Goal: Information Seeking & Learning: Find contact information

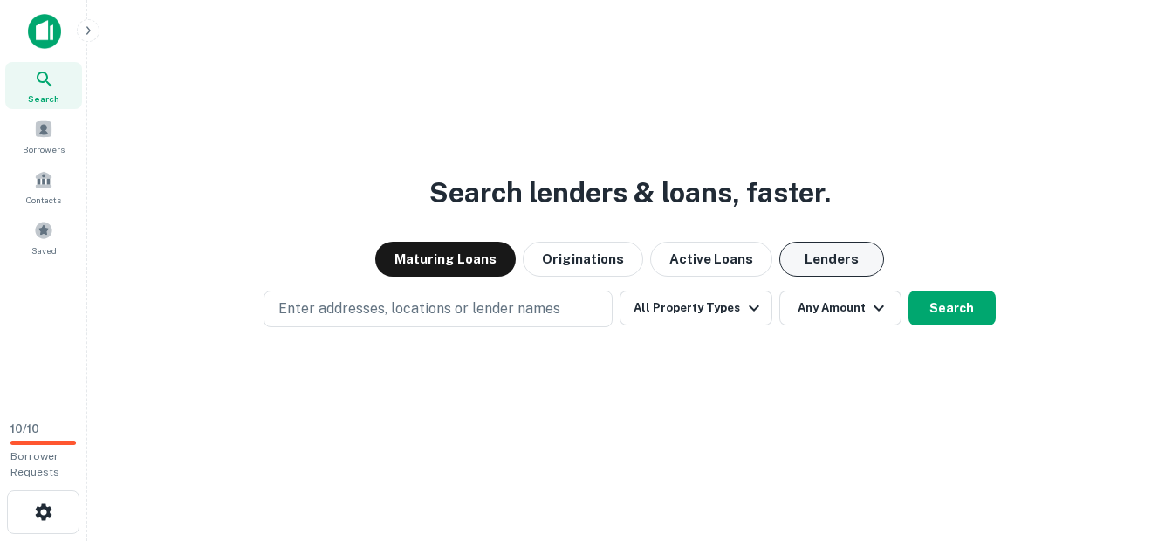
click at [801, 266] on button "Lenders" at bounding box center [831, 259] width 105 height 35
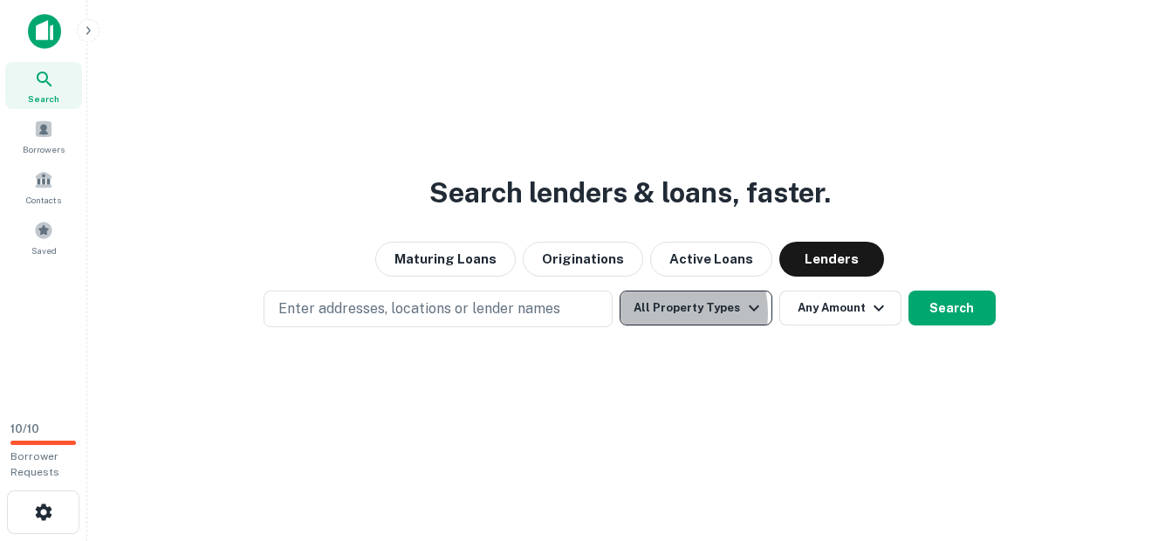
click at [660, 312] on button "All Property Types" at bounding box center [695, 308] width 152 height 35
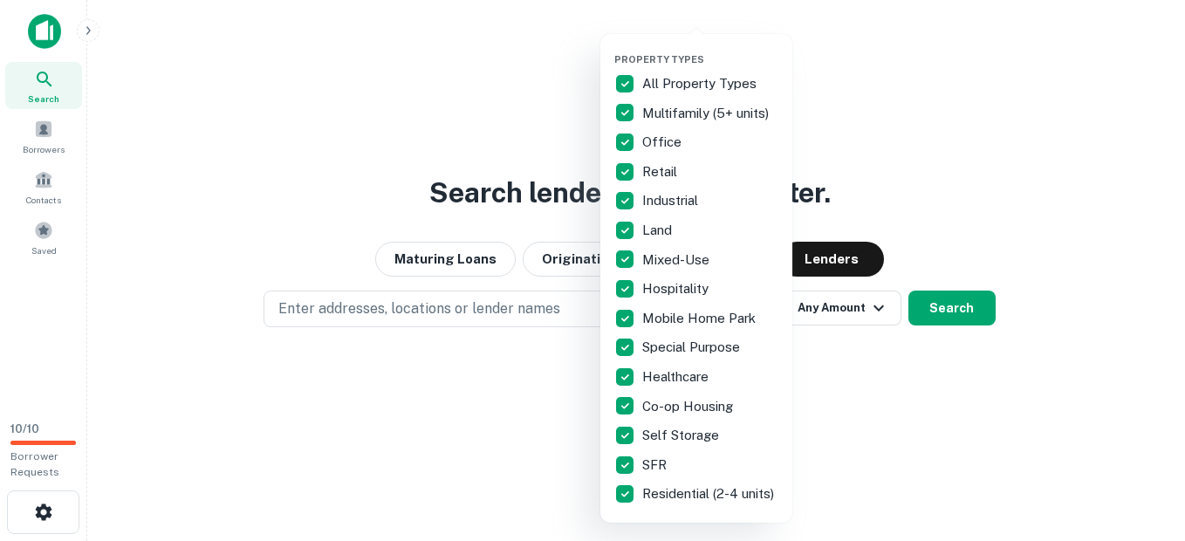
click at [805, 481] on div at bounding box center [592, 270] width 1185 height 541
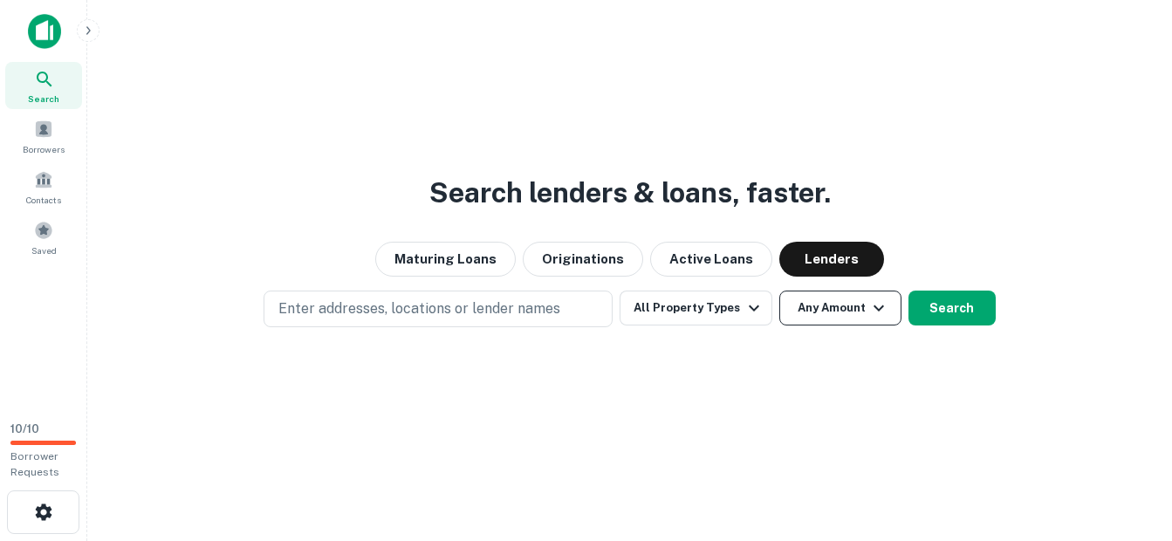
click at [816, 311] on button "Any Amount" at bounding box center [840, 308] width 122 height 35
click at [935, 304] on button "Search" at bounding box center [951, 308] width 87 height 35
click at [935, 304] on div "Search lenders & loans, faster. Maturing Loans Originations Active Loans Lender…" at bounding box center [629, 312] width 1056 height 541
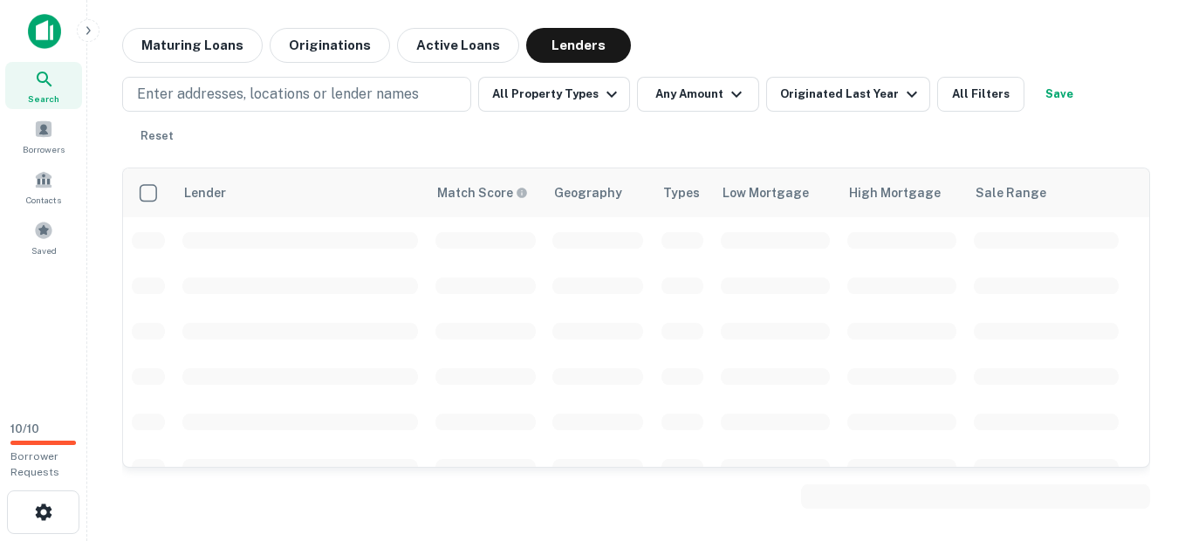
click at [764, 54] on div "Maturing Loans Originations Active Loans Lenders" at bounding box center [636, 45] width 1028 height 35
click at [901, 99] on icon "button" at bounding box center [911, 94] width 21 height 21
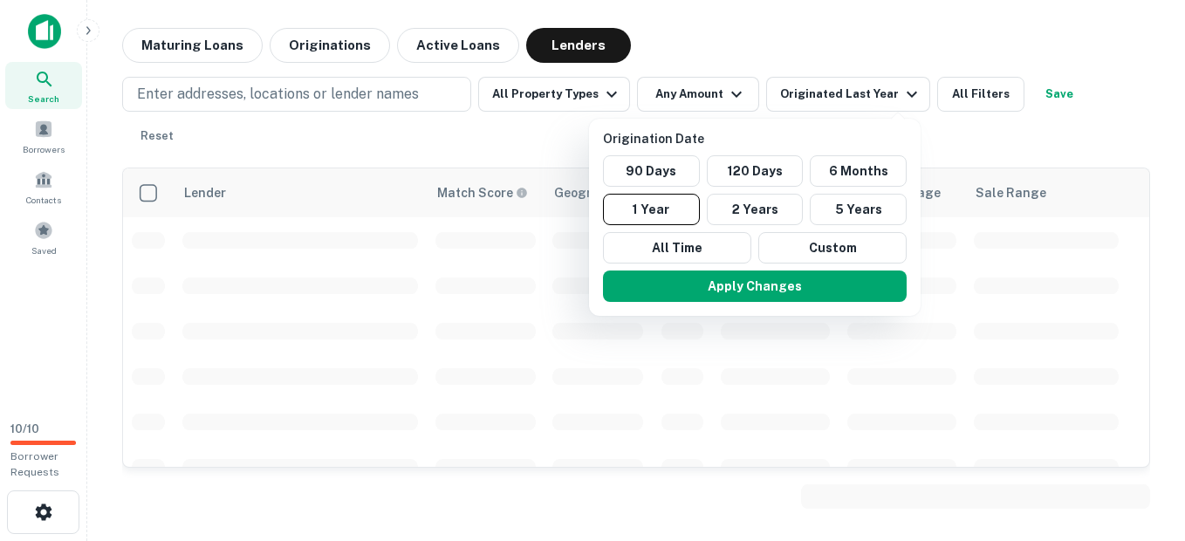
click at [769, 51] on div at bounding box center [592, 270] width 1185 height 541
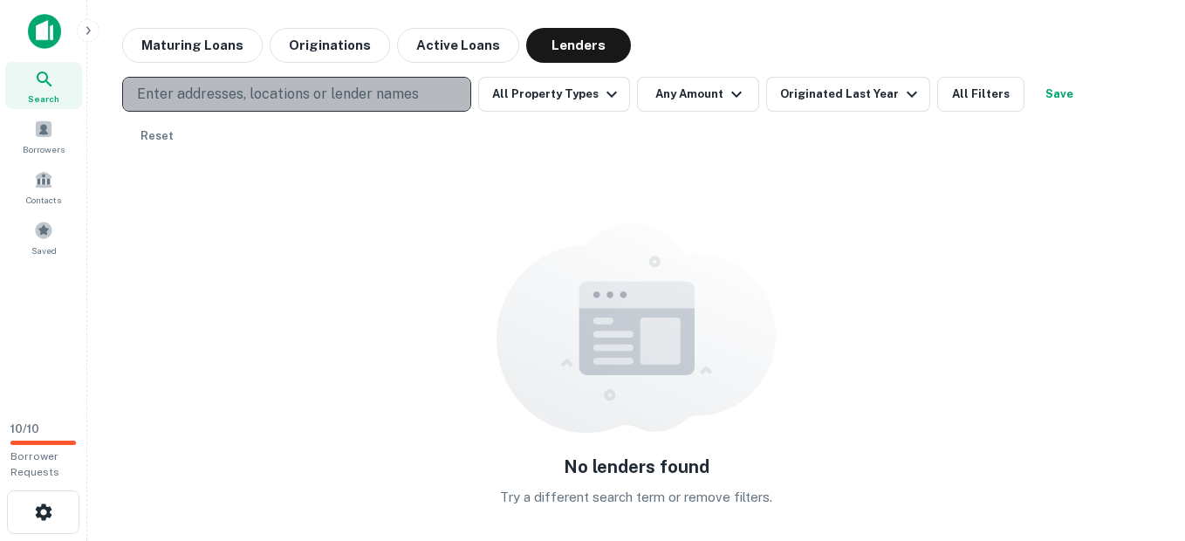
click at [268, 97] on p "Enter addresses, locations or lender names" at bounding box center [278, 94] width 282 height 21
click at [443, 81] on button "Enter addresses, locations or lender names" at bounding box center [296, 94] width 349 height 35
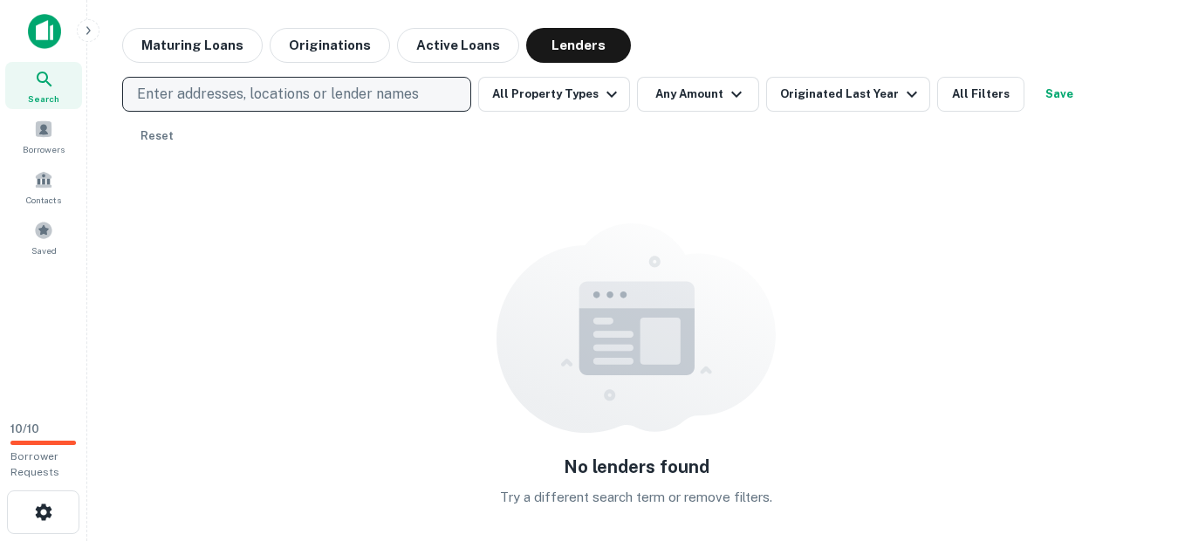
click at [420, 94] on button "Enter addresses, locations or lender names" at bounding box center [296, 94] width 349 height 35
type input "*******"
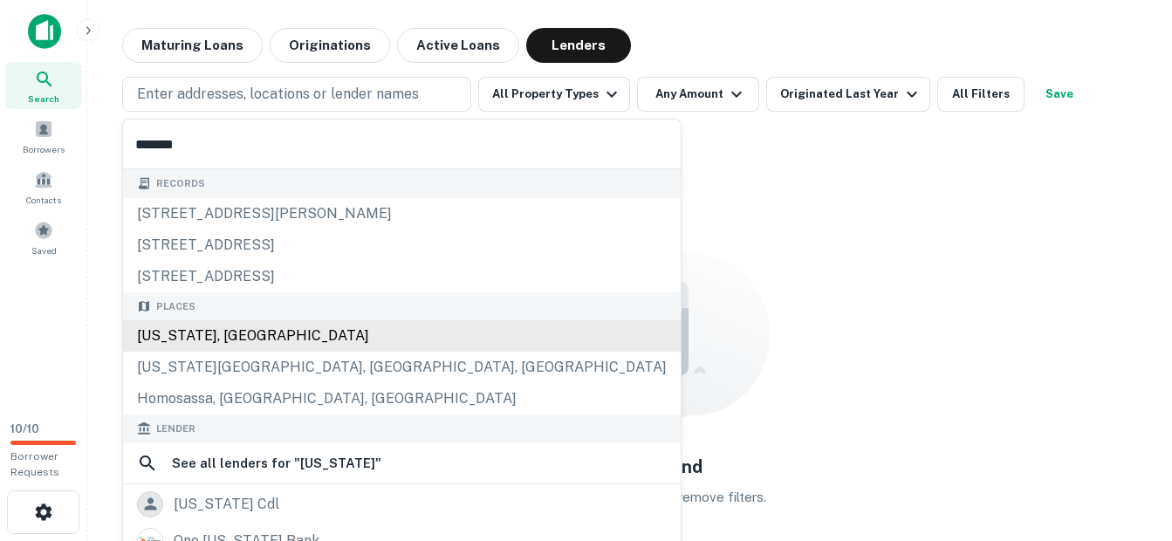
click at [162, 339] on div "[US_STATE], [GEOGRAPHIC_DATA]" at bounding box center [401, 335] width 557 height 31
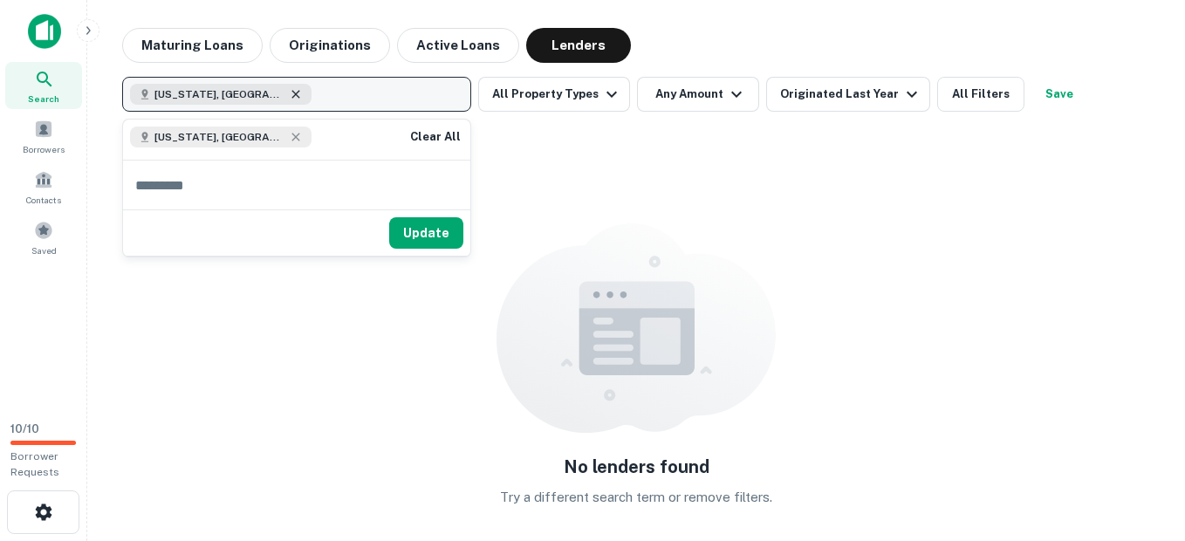
click at [289, 96] on icon "button" at bounding box center [296, 94] width 14 height 14
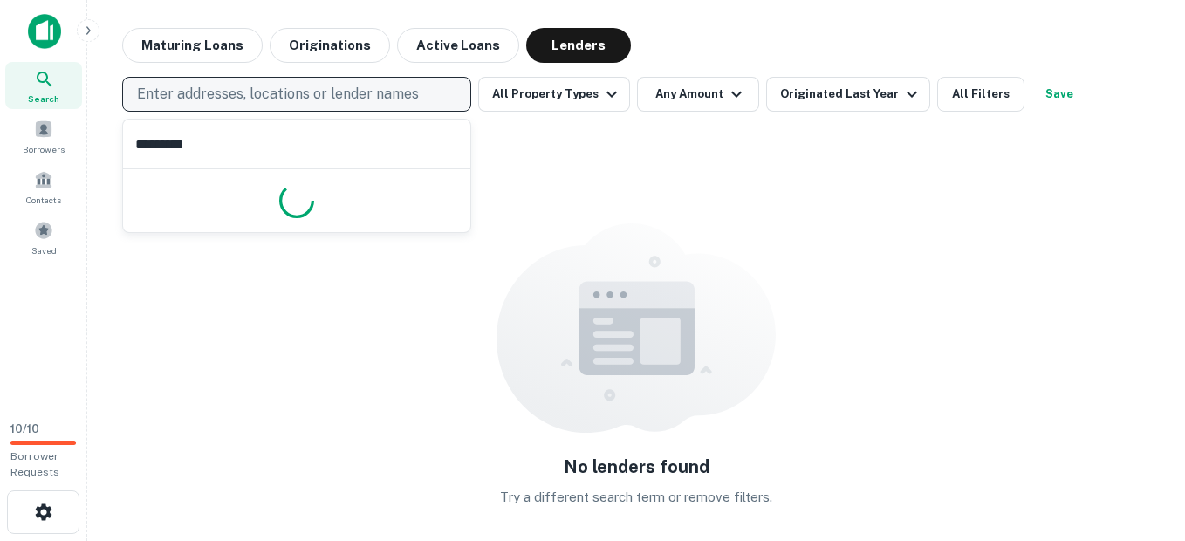
type input "*******"
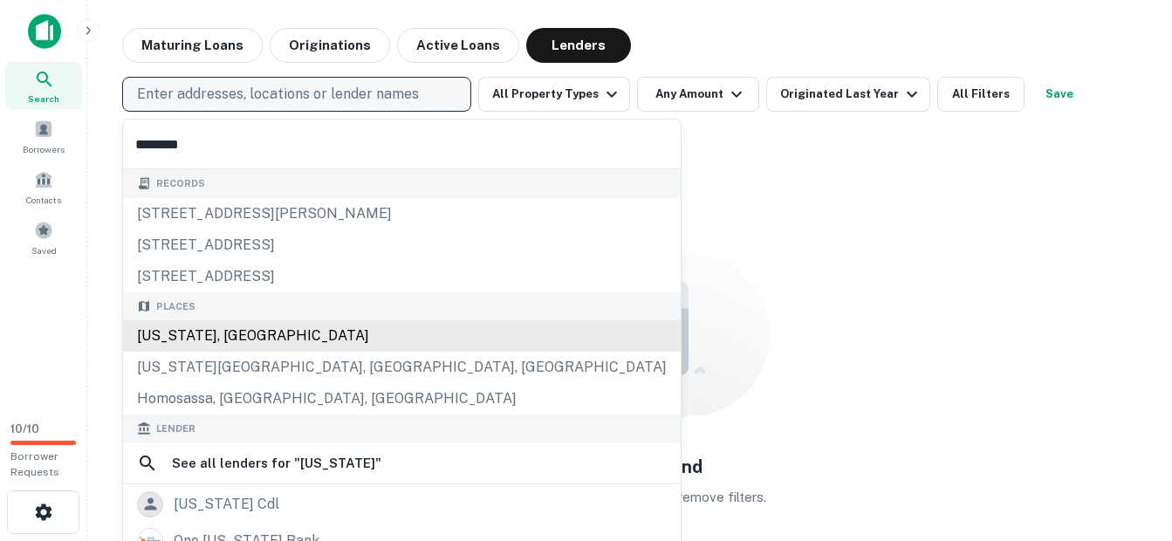
click at [195, 341] on div "Places [US_STATE], [GEOGRAPHIC_DATA] [US_STATE][GEOGRAPHIC_DATA], [GEOGRAPHIC_D…" at bounding box center [401, 353] width 557 height 123
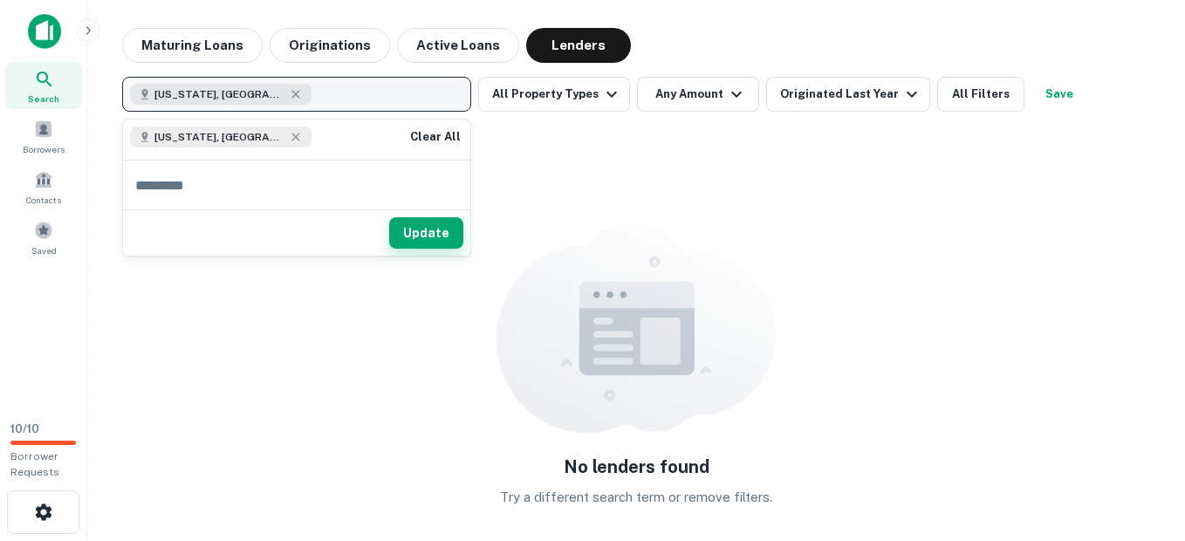
click at [443, 232] on button "Update" at bounding box center [426, 232] width 74 height 31
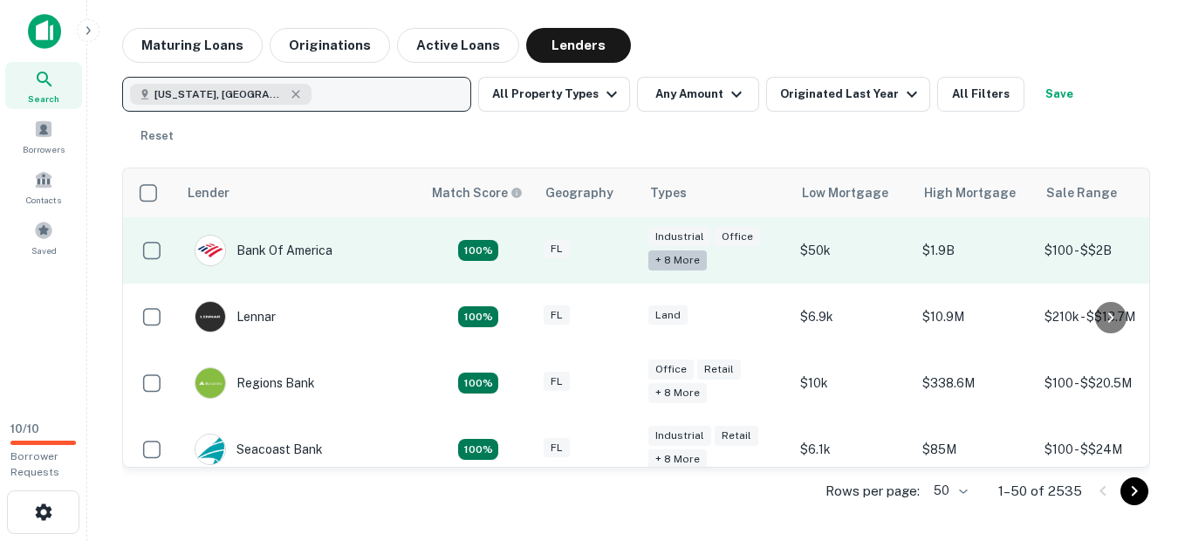
click at [687, 250] on div "+ 8 more" at bounding box center [677, 260] width 58 height 20
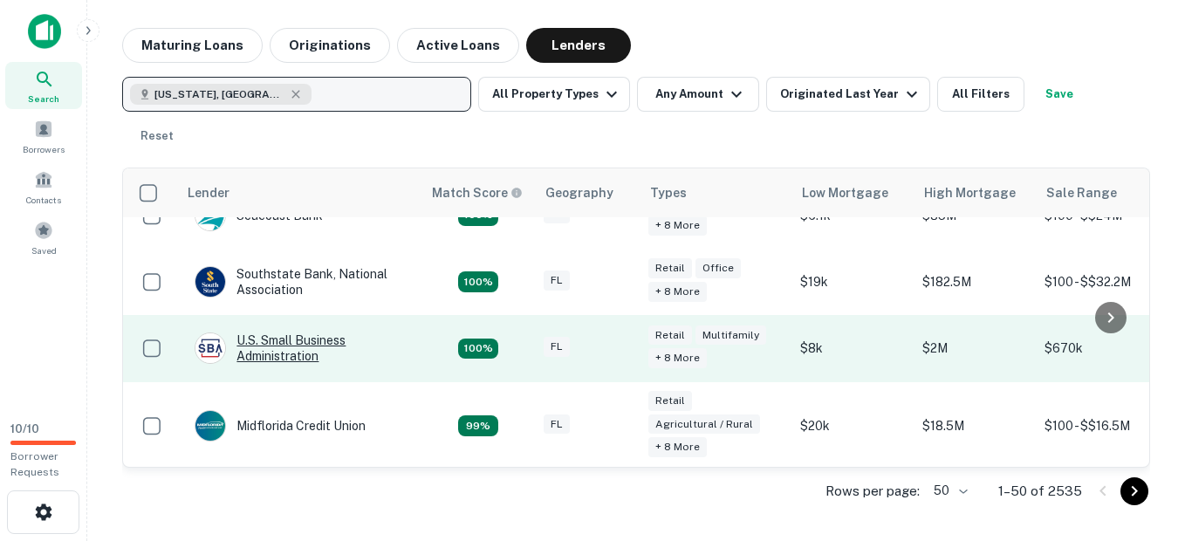
scroll to position [436, 0]
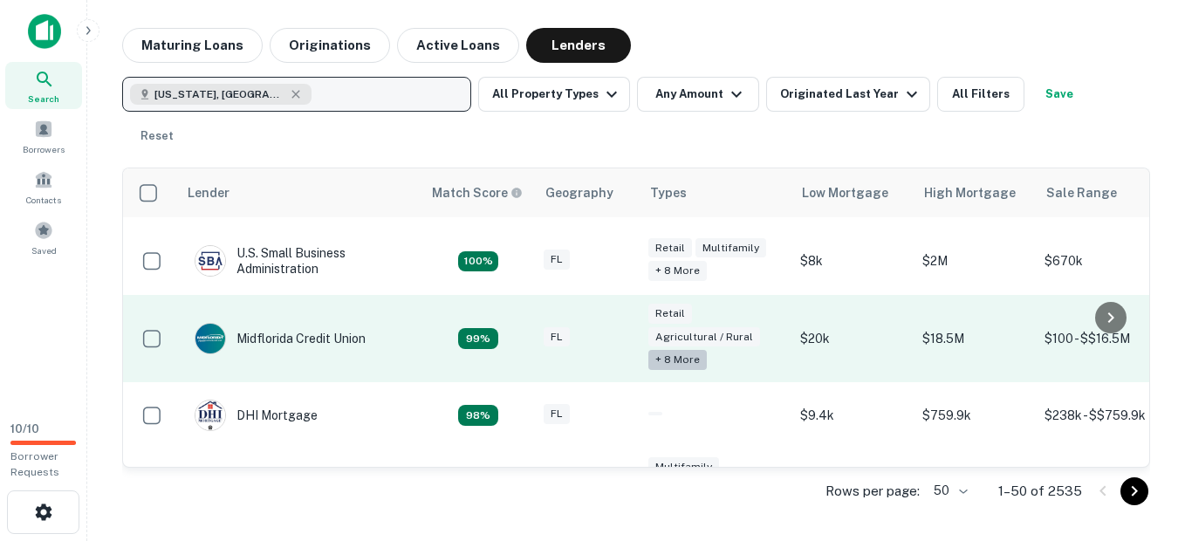
click at [692, 350] on div "+ 8 more" at bounding box center [677, 360] width 58 height 20
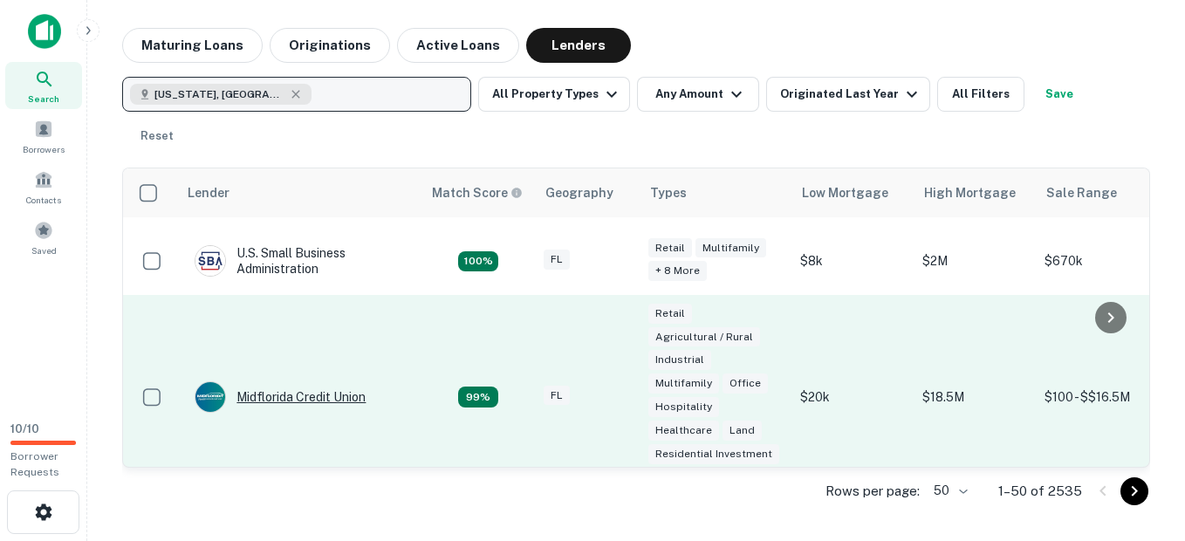
click at [290, 381] on div "Midflorida Credit Union" at bounding box center [280, 396] width 171 height 31
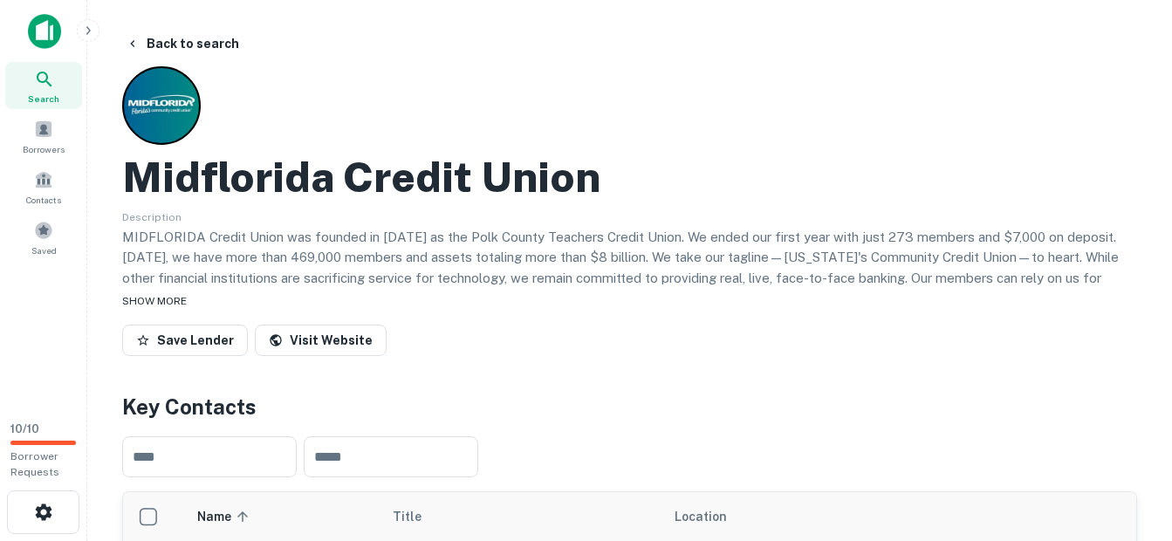
drag, startPoint x: 512, startPoint y: 309, endPoint x: 522, endPoint y: 298, distance: 14.2
click at [512, 308] on div "SHOW MORE" at bounding box center [629, 300] width 1015 height 21
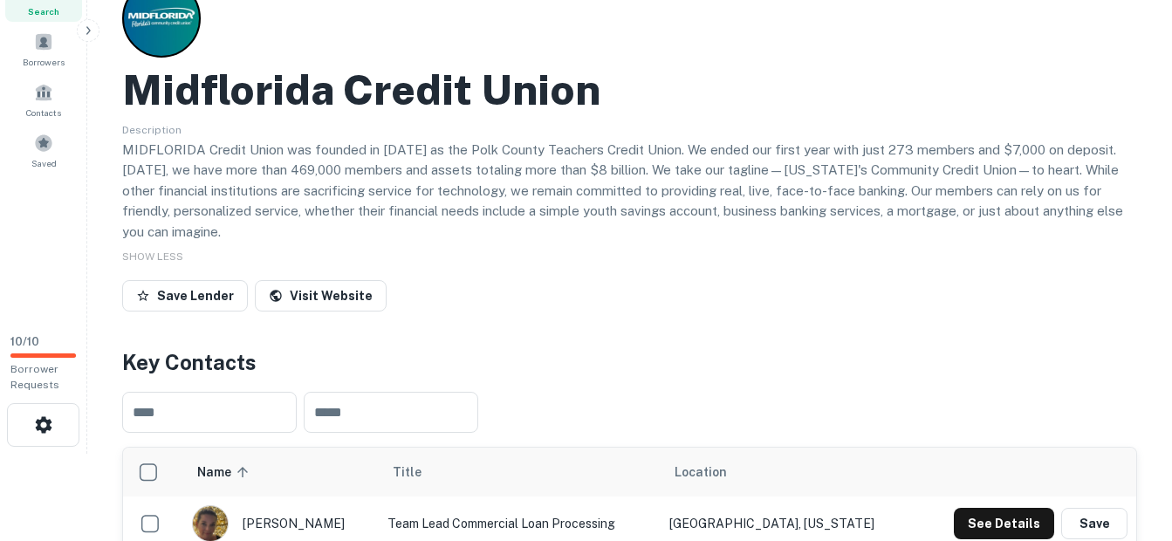
scroll to position [436, 0]
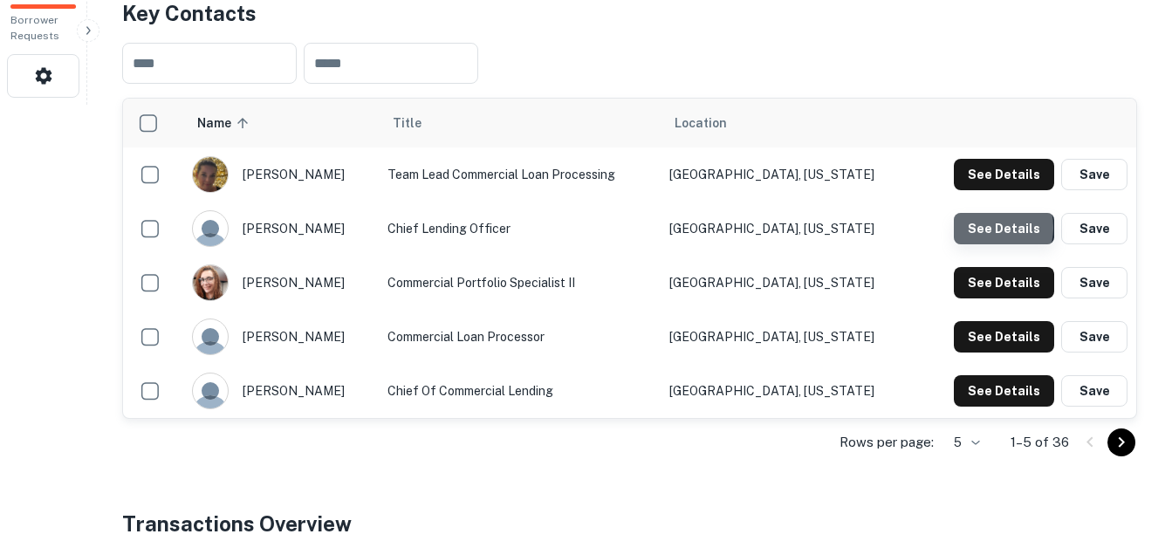
click at [986, 227] on button "See Details" at bounding box center [1004, 228] width 100 height 31
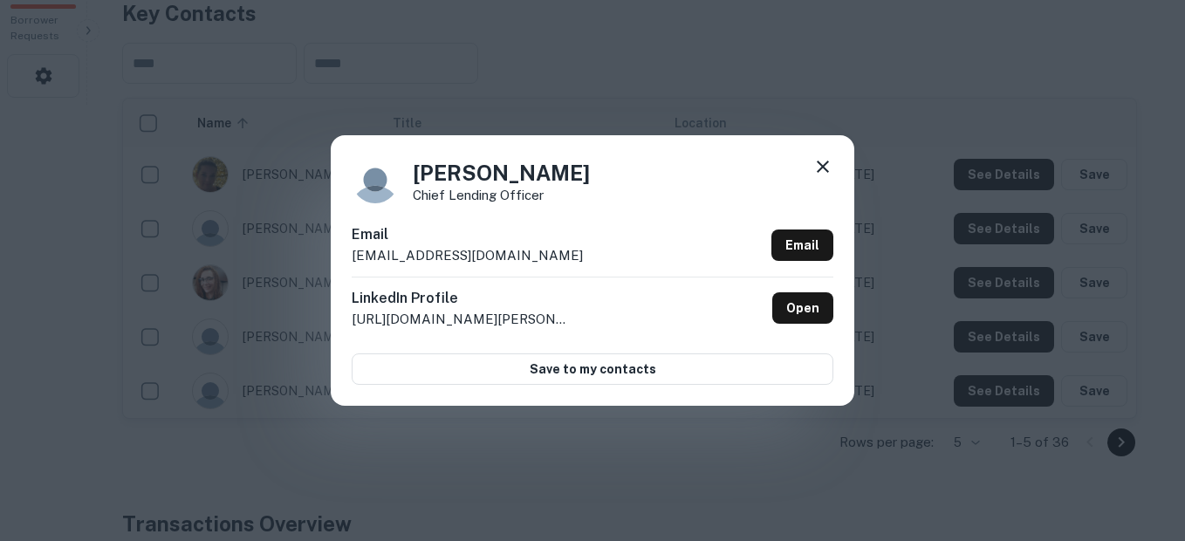
click at [820, 169] on icon at bounding box center [823, 167] width 12 height 12
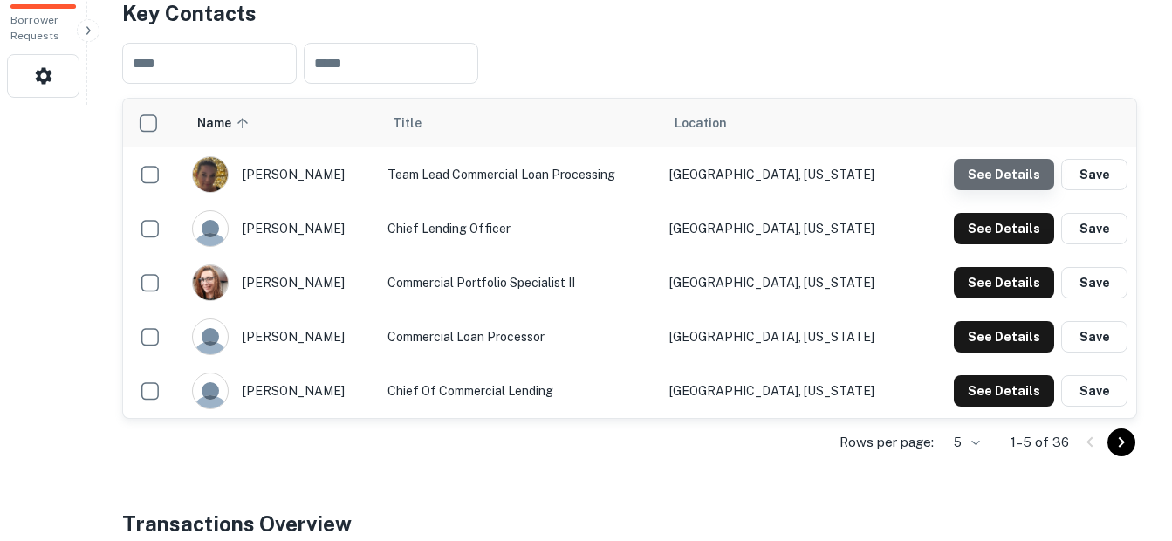
click at [1028, 173] on button "See Details" at bounding box center [1004, 174] width 100 height 31
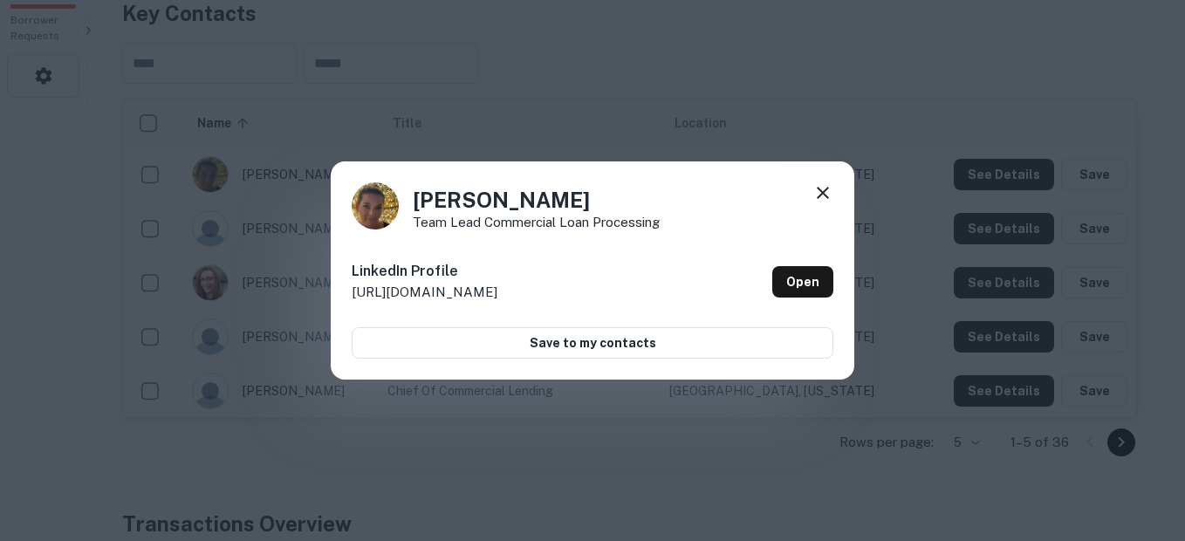
click at [831, 190] on icon at bounding box center [822, 192] width 21 height 21
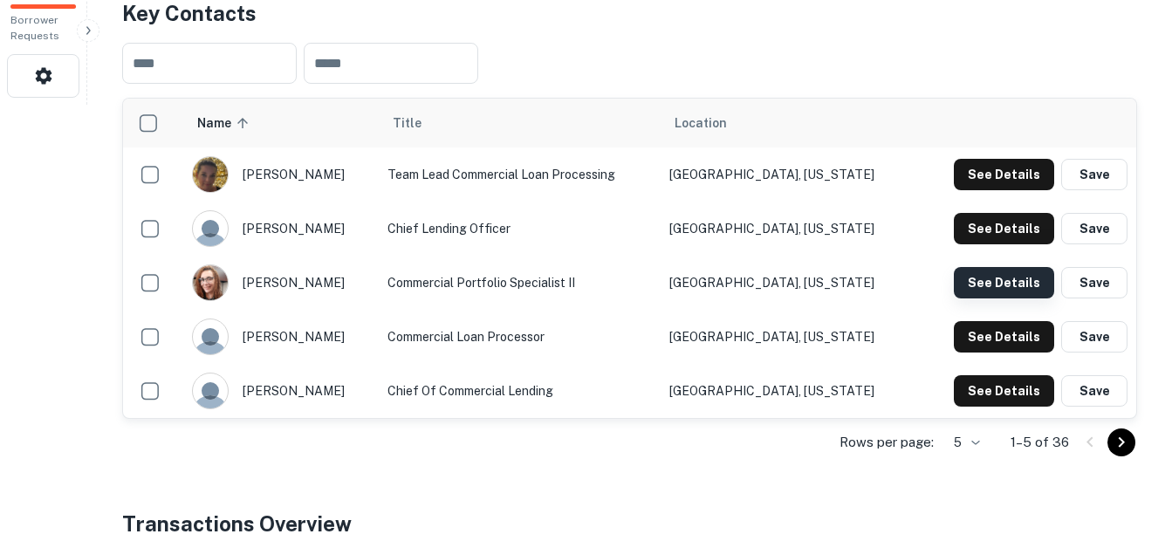
click at [975, 274] on button "See Details" at bounding box center [1004, 282] width 100 height 31
drag, startPoint x: 975, startPoint y: 274, endPoint x: 898, endPoint y: 59, distance: 228.2
click at [898, 59] on div "​ ​" at bounding box center [629, 63] width 1015 height 69
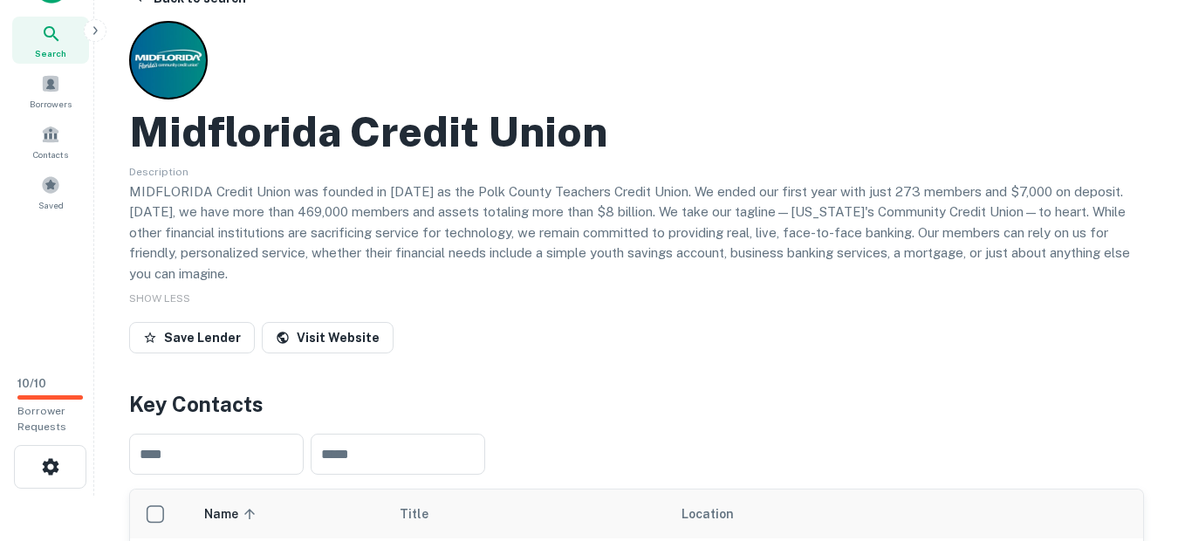
scroll to position [0, 0]
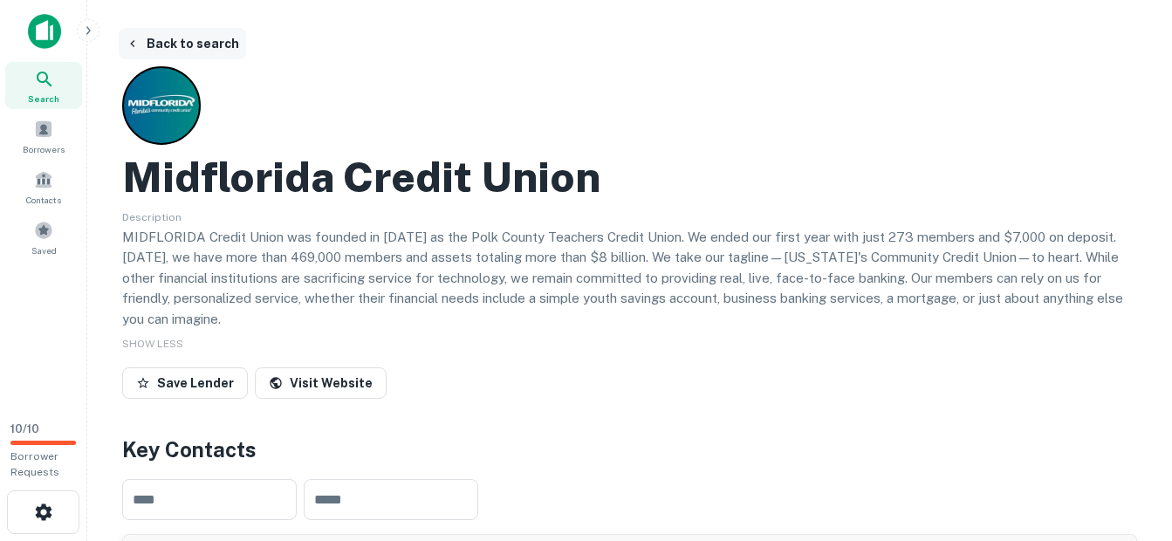
click at [194, 34] on button "Back to search" at bounding box center [182, 43] width 127 height 31
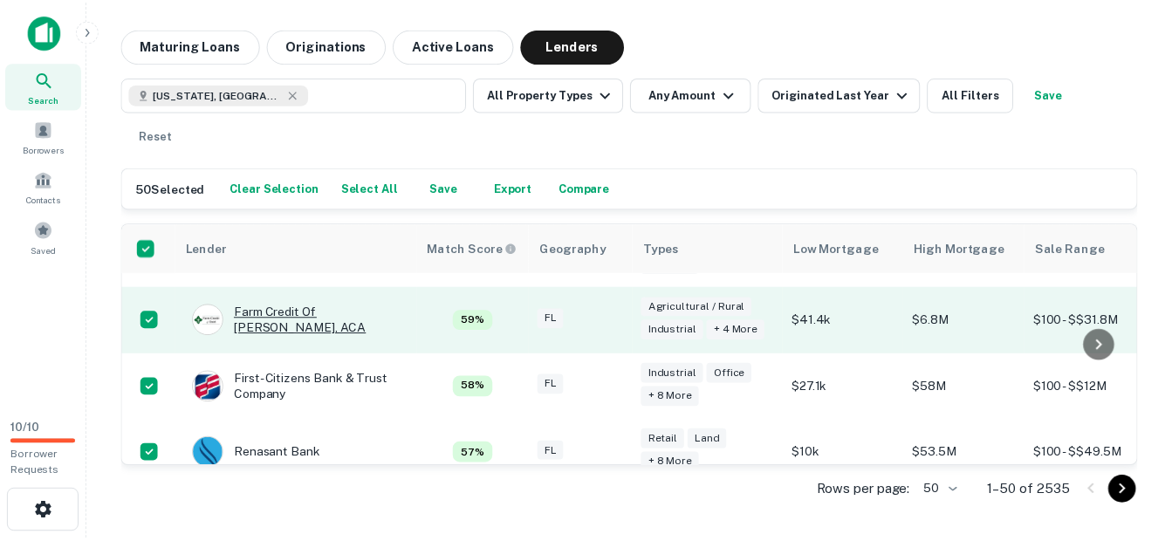
scroll to position [1483, 0]
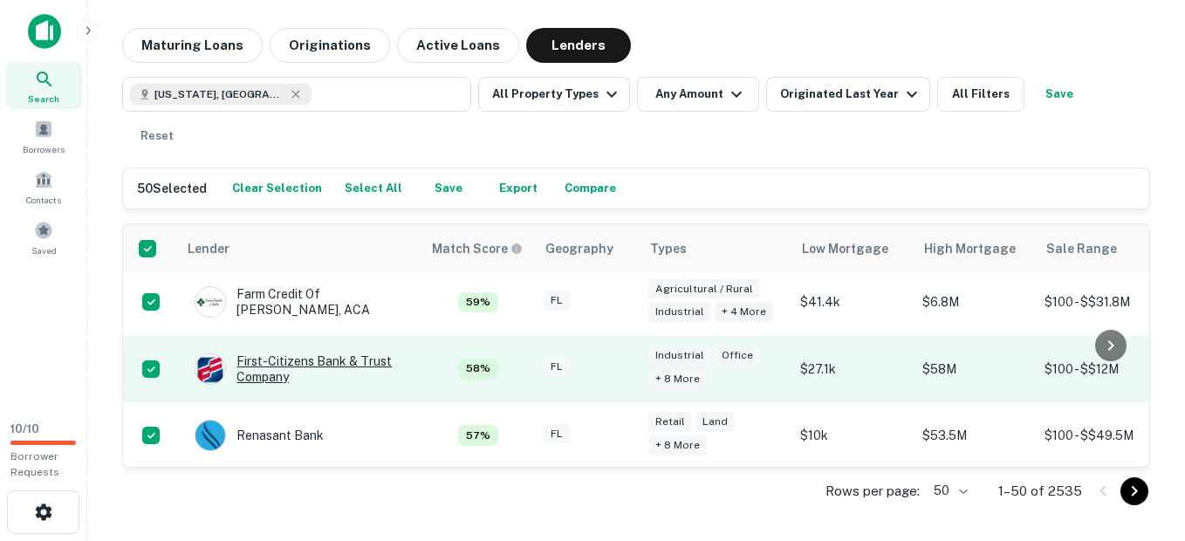
click at [286, 353] on div "First-citizens Bank & Trust Company" at bounding box center [299, 368] width 209 height 31
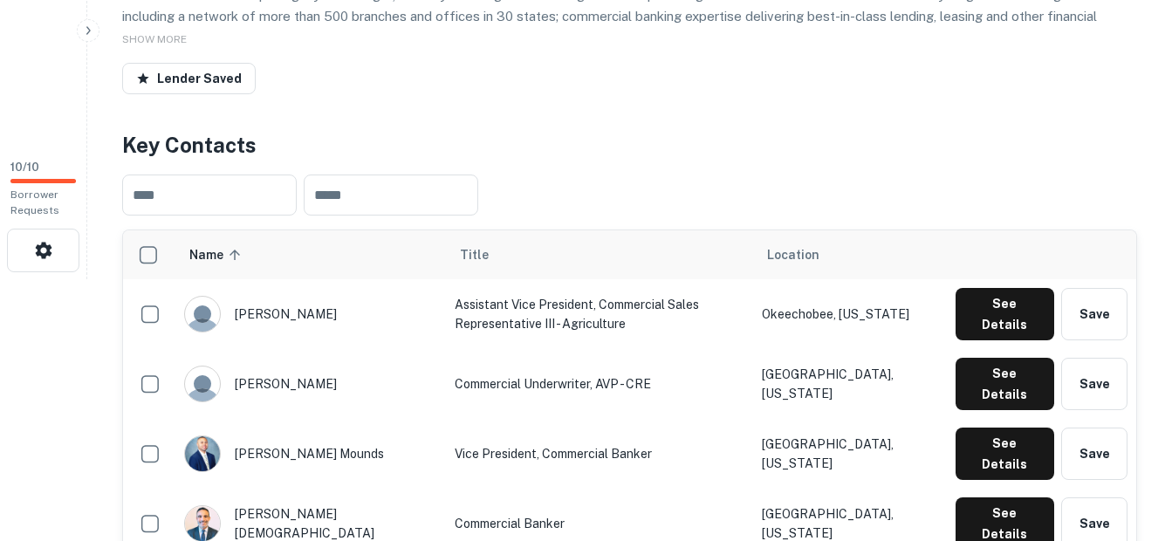
scroll to position [349, 0]
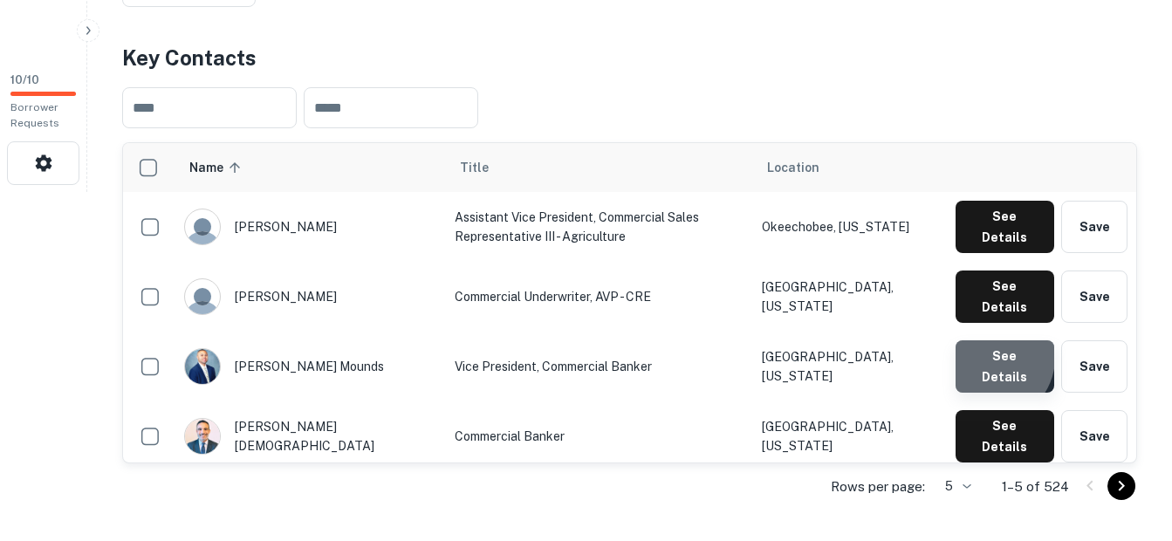
click at [994, 340] on button "See Details" at bounding box center [1004, 366] width 99 height 52
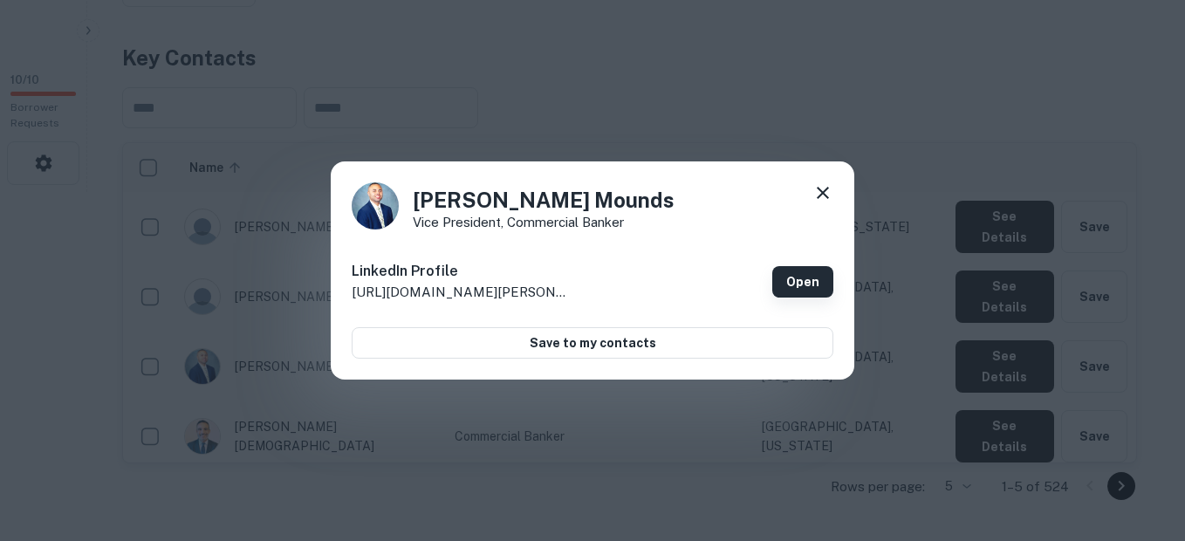
click at [792, 295] on link "Open" at bounding box center [802, 281] width 61 height 31
click at [820, 203] on icon at bounding box center [822, 192] width 21 height 21
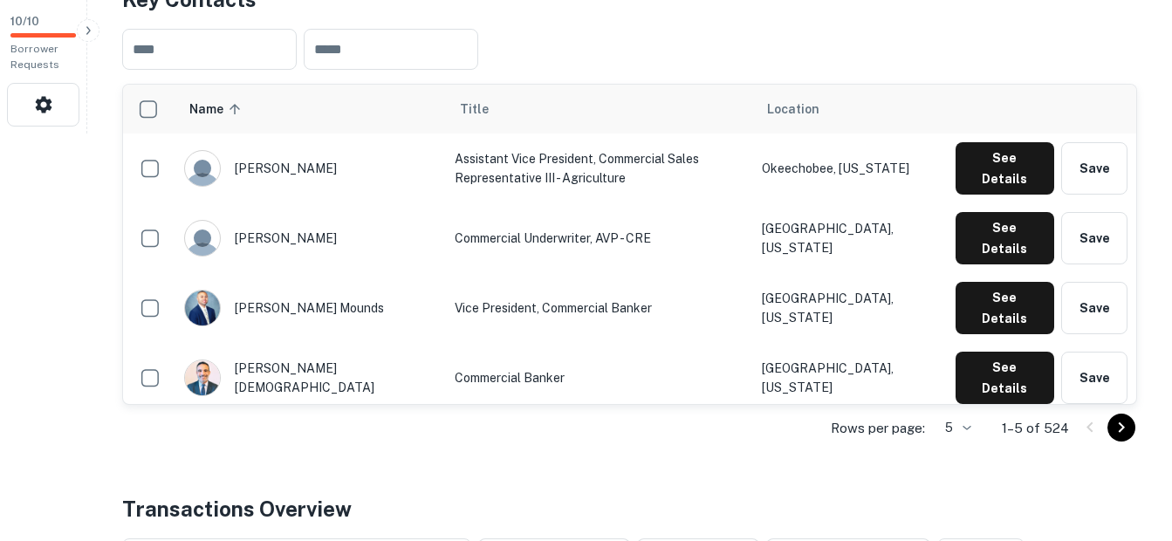
scroll to position [436, 0]
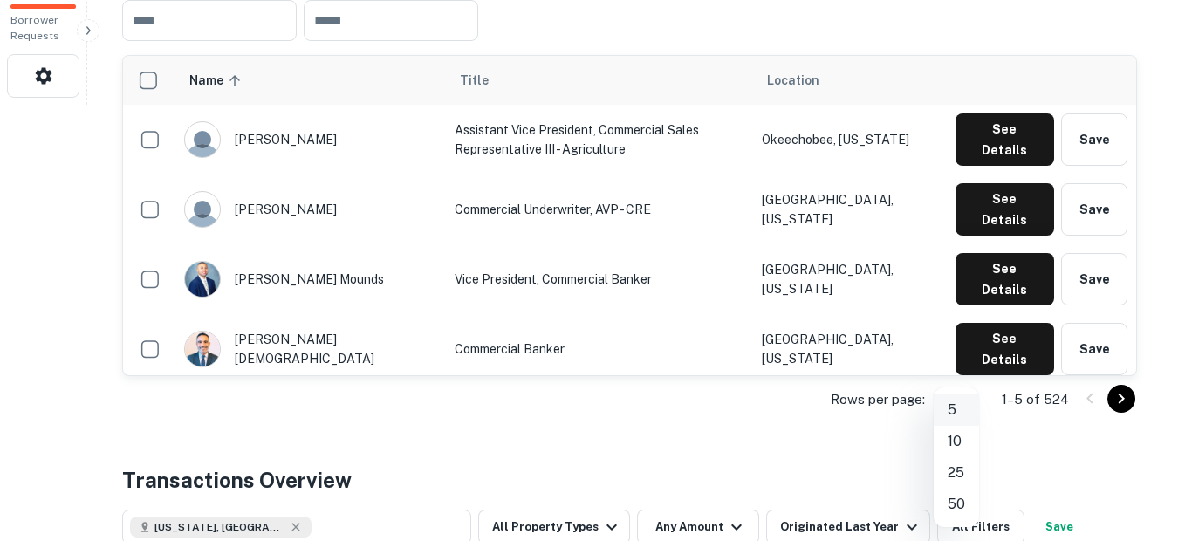
click at [950, 503] on li "50" at bounding box center [955, 504] width 45 height 31
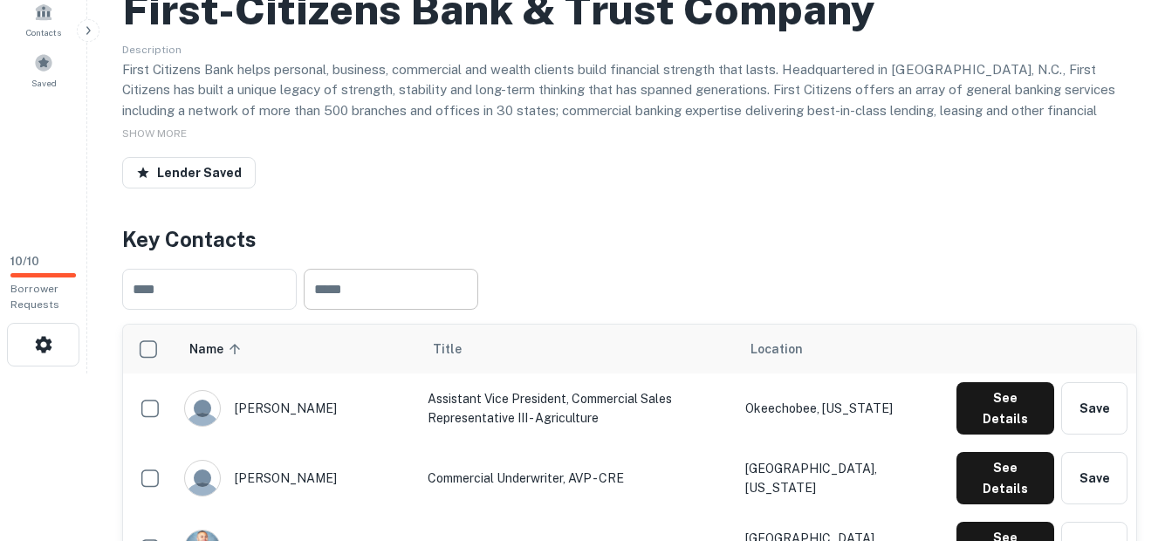
scroll to position [174, 0]
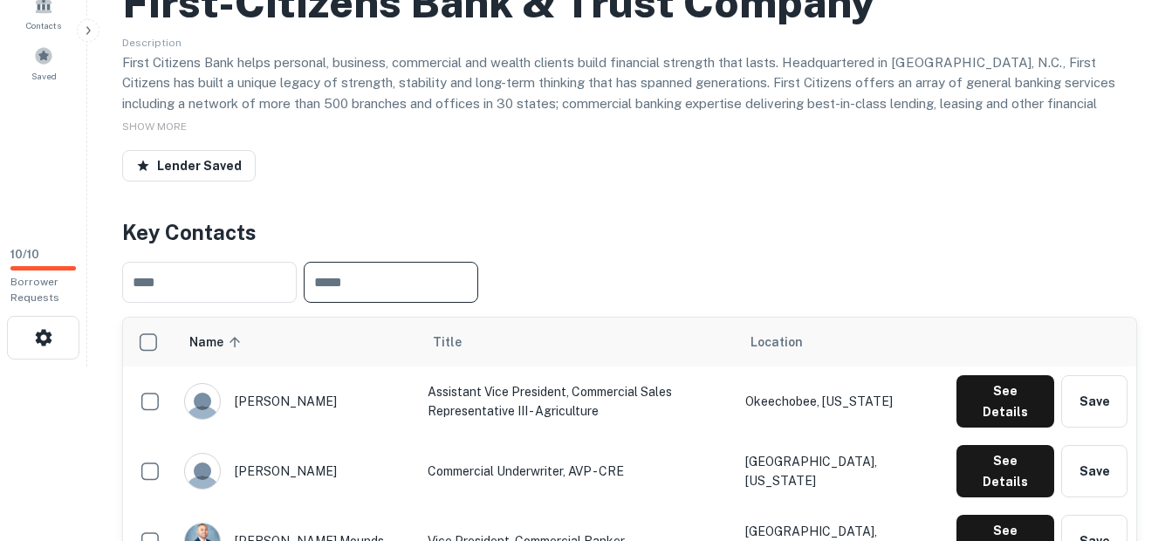
click at [373, 282] on input "text" at bounding box center [391, 282] width 174 height 41
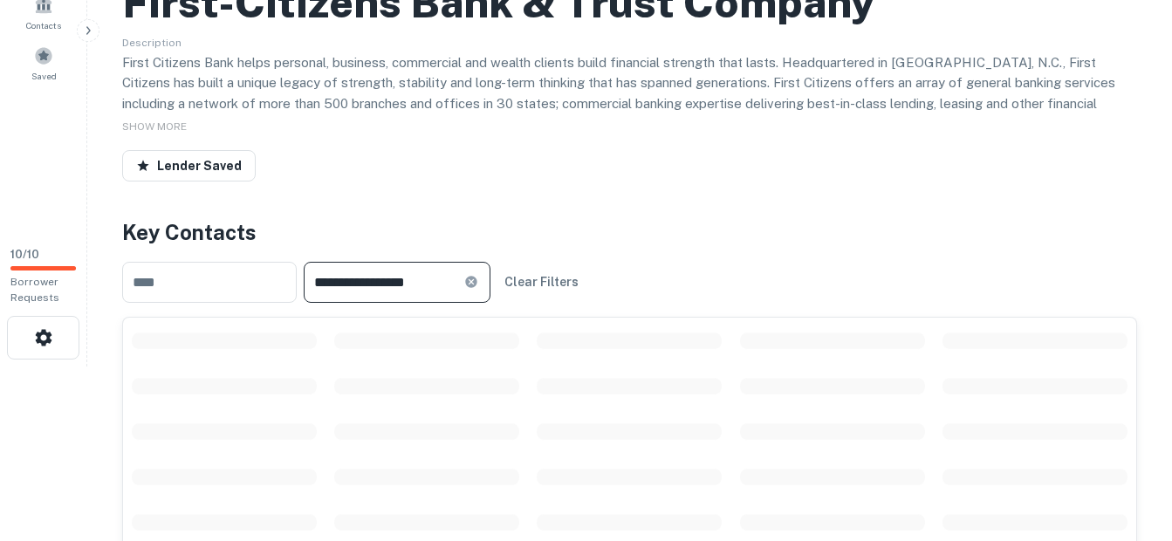
type input "**********"
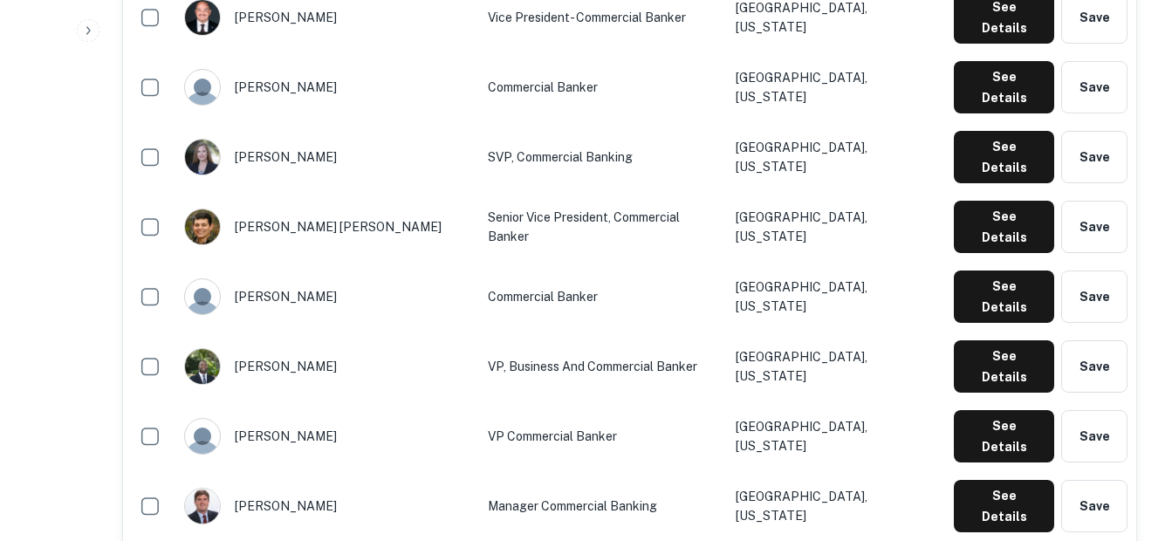
scroll to position [1134, 0]
